Goal: Task Accomplishment & Management: Complete application form

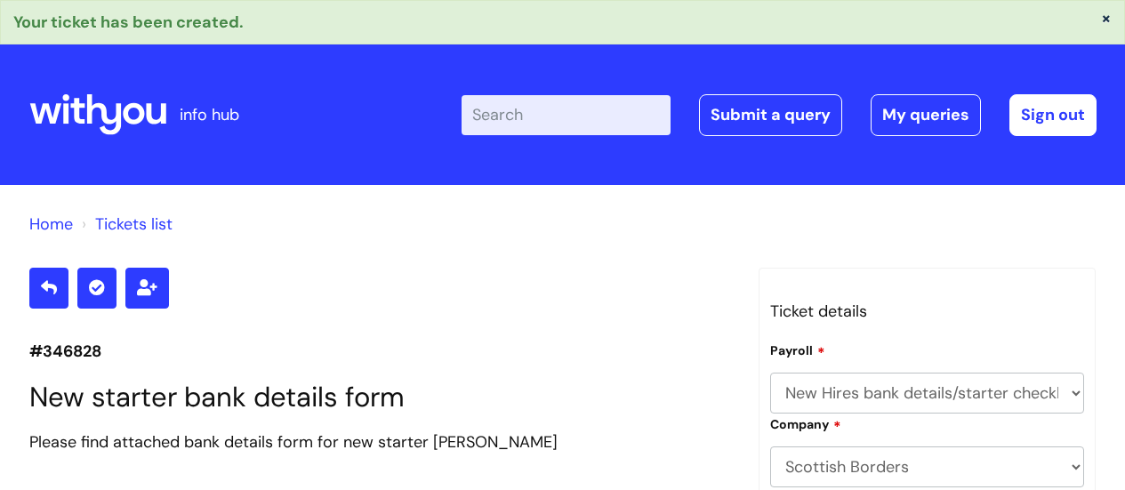
select select "New Hires bank details/starter checklist forms"
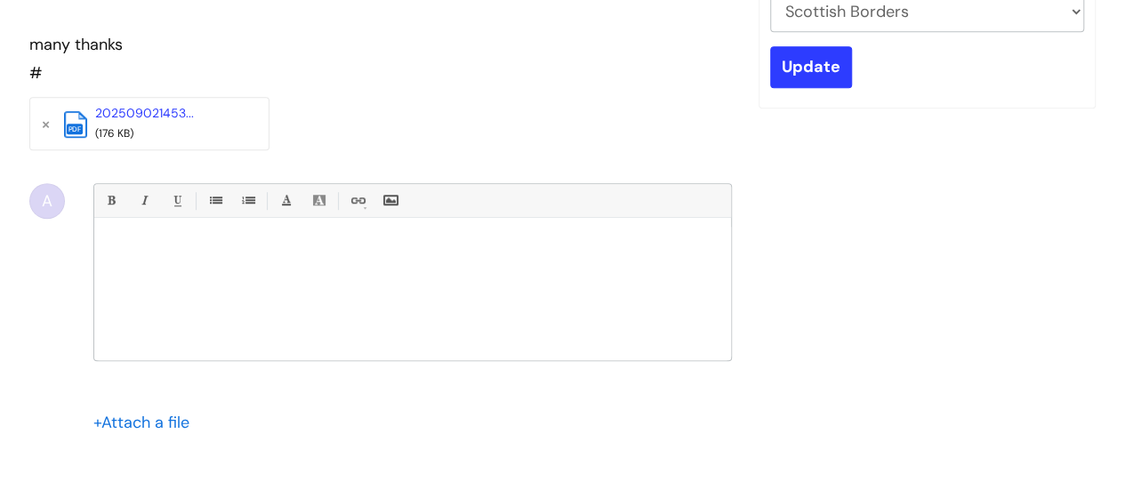
scroll to position [27, 0]
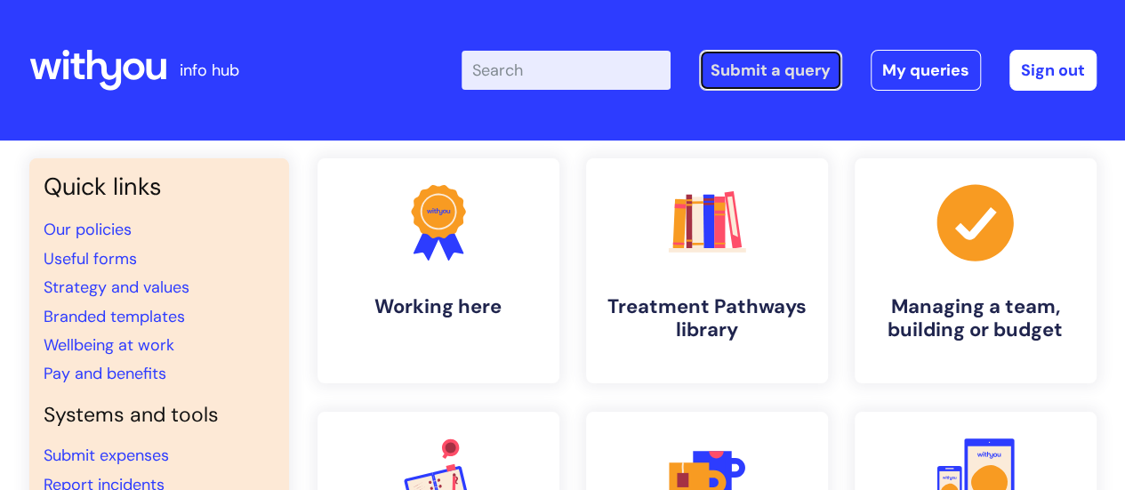
click at [752, 54] on link "Submit a query" at bounding box center [770, 70] width 143 height 41
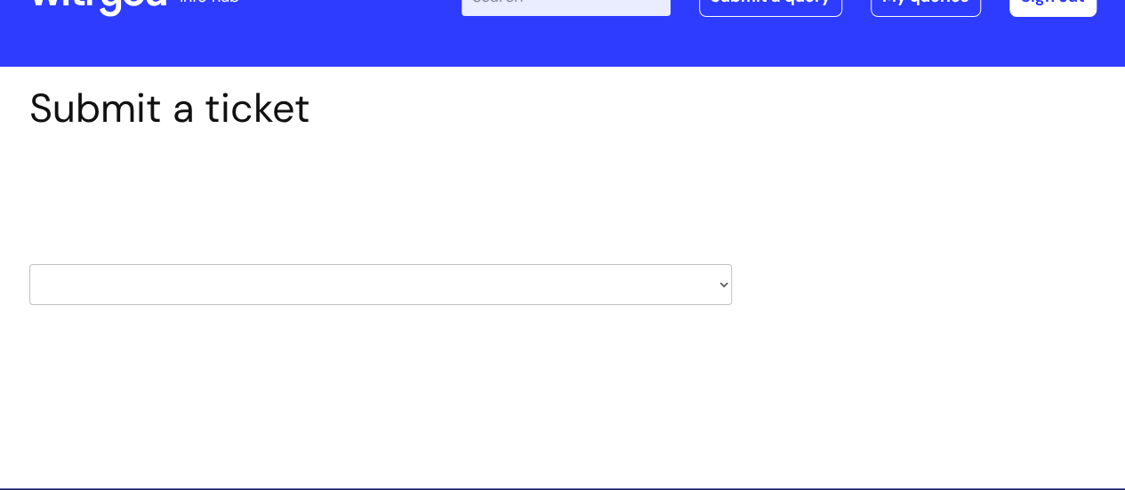
scroll to position [178, 0]
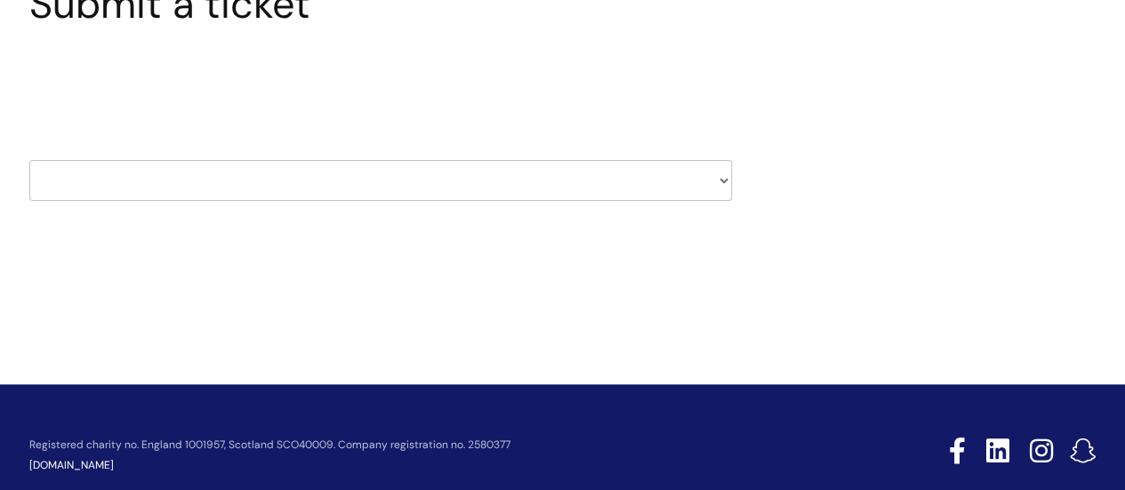
click at [449, 169] on select "HR / People IT and Support Clinical Drug Alerts Finance Accounts Data Support T…" at bounding box center [380, 180] width 703 height 41
select select "learning_and_development"
click at [29, 160] on select "HR / People IT and Support Clinical Drug Alerts Finance Accounts Data Support T…" at bounding box center [380, 180] width 703 height 41
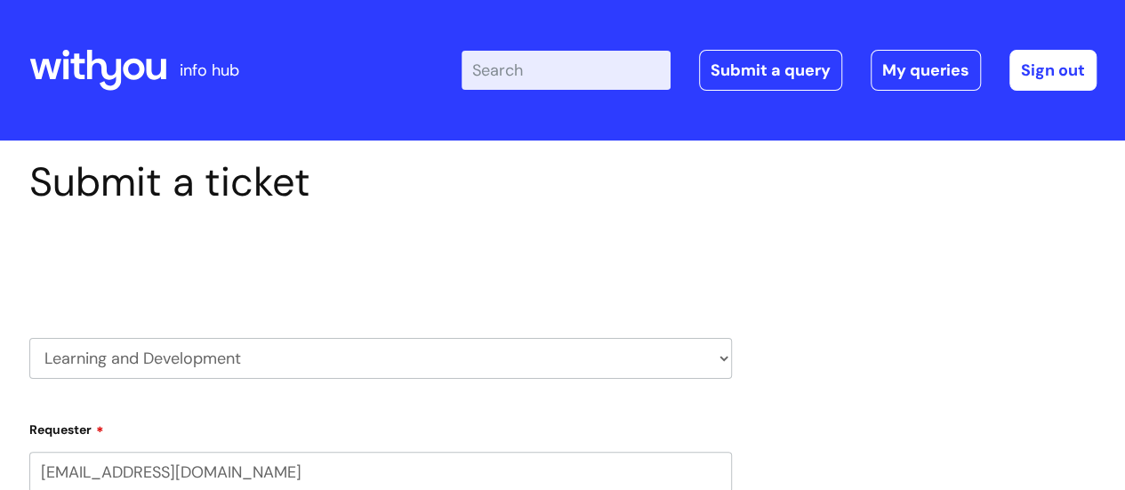
select select "80004286527"
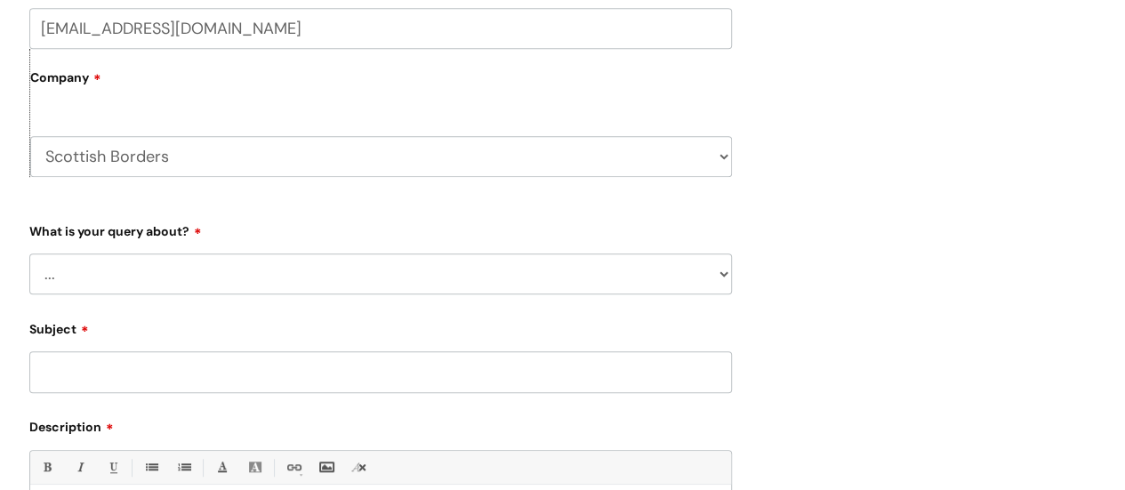
scroll to position [445, 0]
click at [181, 278] on select "... Question about a training course or session booking Ask about apprenticeshi…" at bounding box center [380, 273] width 703 height 41
select select "Can’t log in or access learning"
click at [29, 253] on select "... Question about a training course or session booking Ask about apprenticeshi…" at bounding box center [380, 273] width 703 height 41
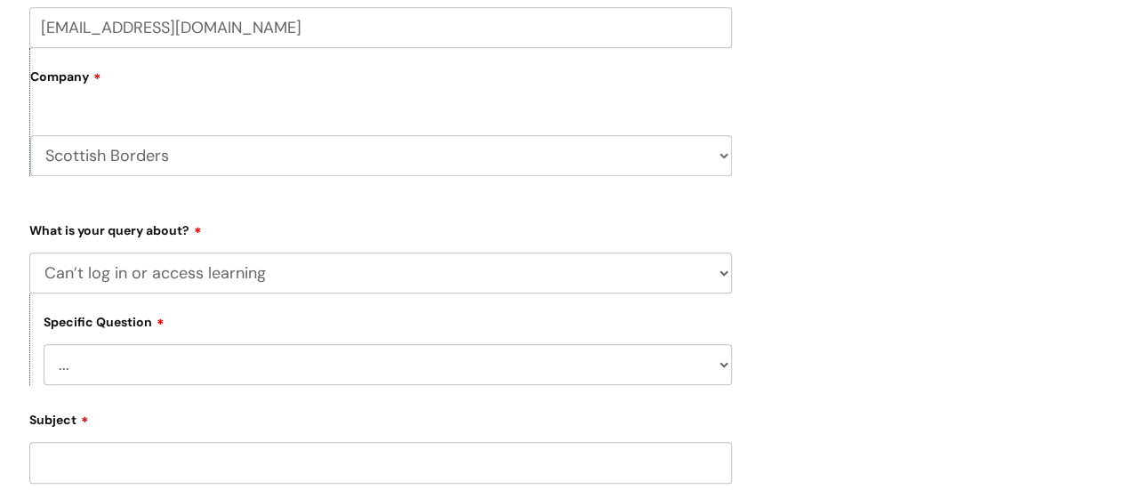
click at [290, 367] on select "... Issue accessing WithYou Learning Issue accessing an internal course Issue a…" at bounding box center [388, 364] width 688 height 41
select select "Issue accessing WithYou Learning"
click at [44, 345] on select "... Issue accessing WithYou Learning Issue accessing an internal course Issue a…" at bounding box center [388, 364] width 688 height 41
click at [848, 300] on div "Submit a ticket Select issue type HR / People IT and Support Clinical Drug Aler…" at bounding box center [563, 295] width 1094 height 1163
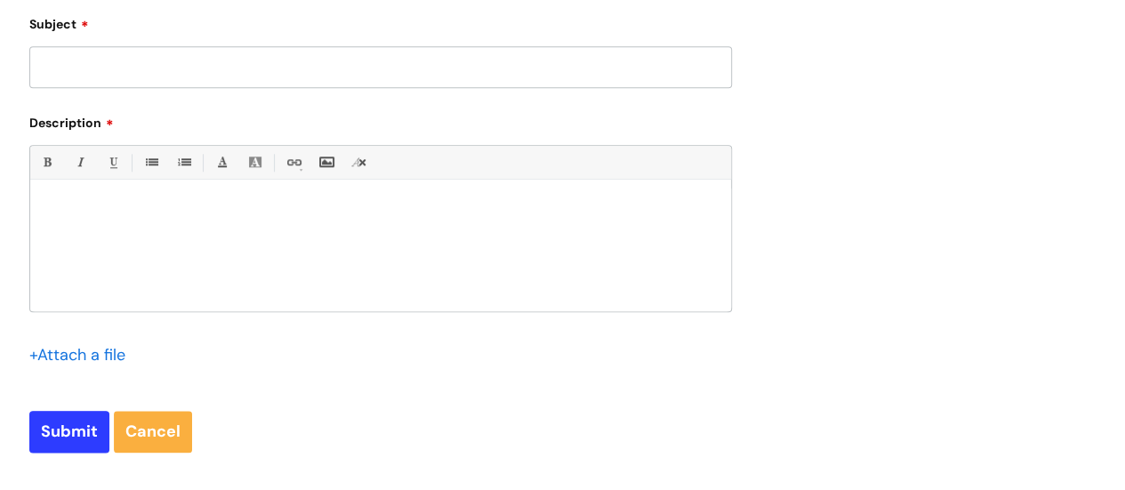
scroll to position [800, 0]
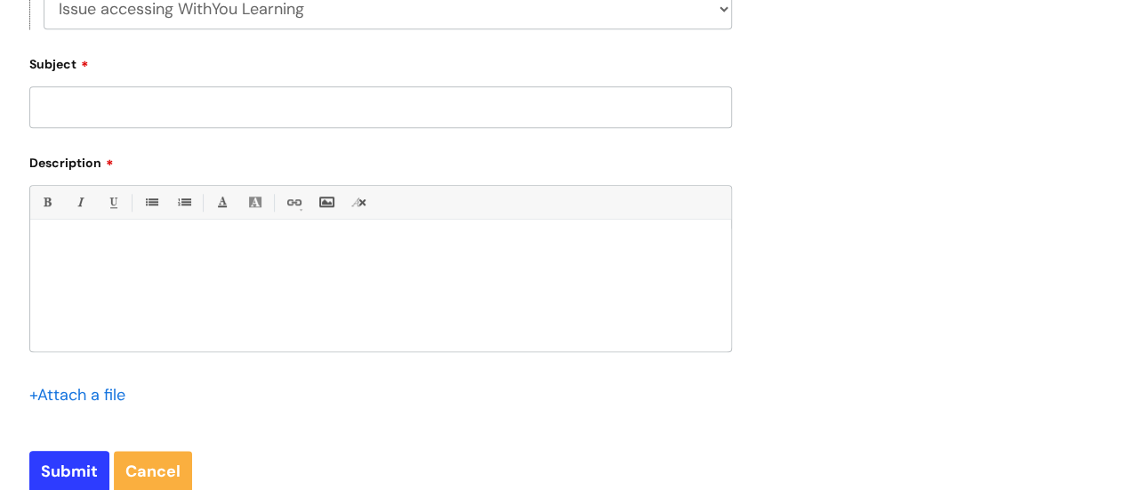
click at [213, 104] on input "Subject" at bounding box center [380, 106] width 703 height 41
type input "New starter"
click at [202, 242] on div at bounding box center [380, 290] width 701 height 123
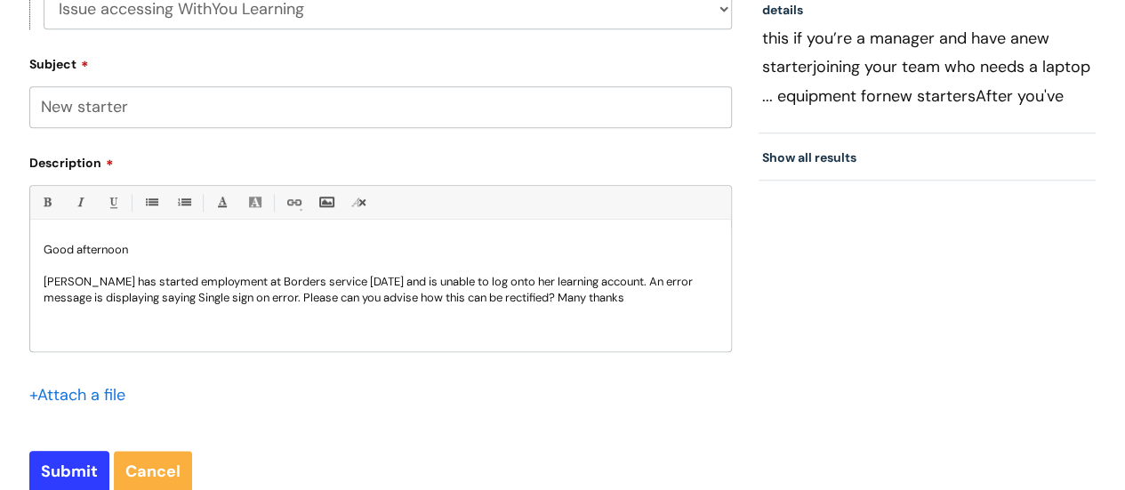
click at [204, 303] on p "Clare Banks has started employment at Borders service today and is unable to lo…" at bounding box center [381, 290] width 674 height 32
click at [68, 472] on input "Submit" at bounding box center [69, 471] width 80 height 41
type input "Please Wait..."
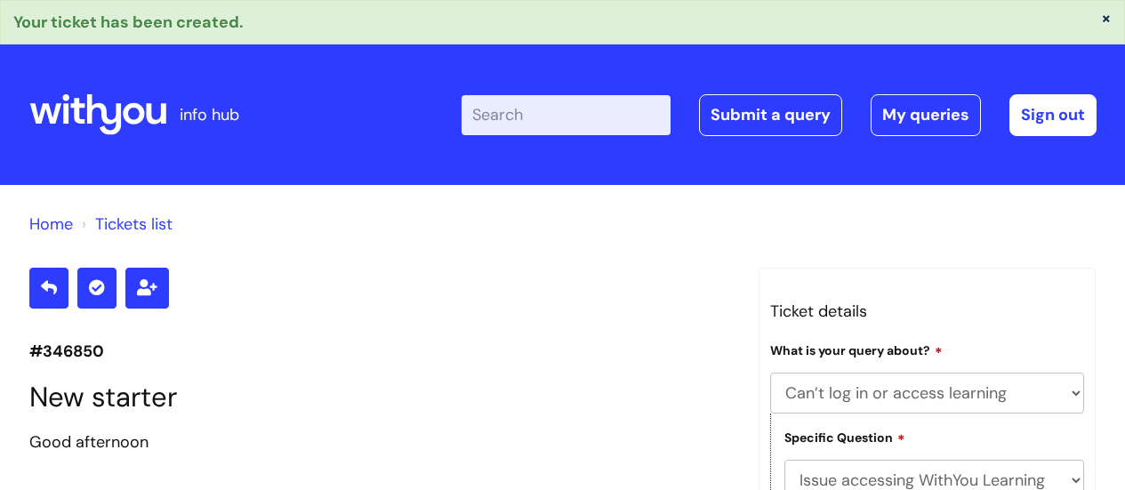
select select "Can’t log in or access learning"
select select "Issue accessing WithYou Learning"
